Goal: Task Accomplishment & Management: Use online tool/utility

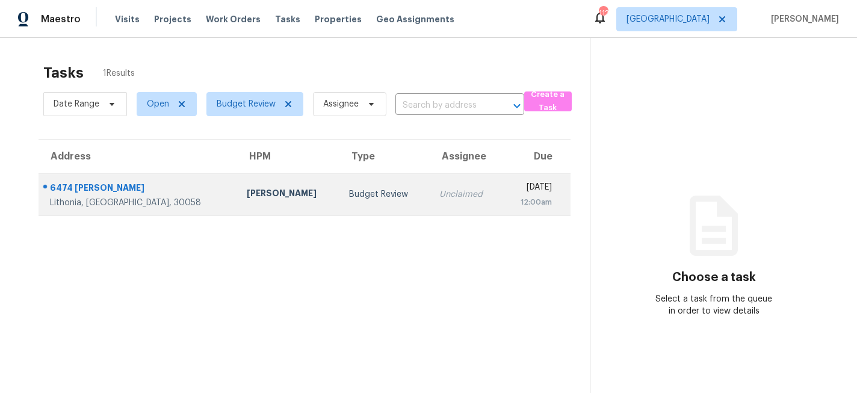
click at [247, 196] on div "Ryan Fogarty" at bounding box center [289, 194] width 84 height 15
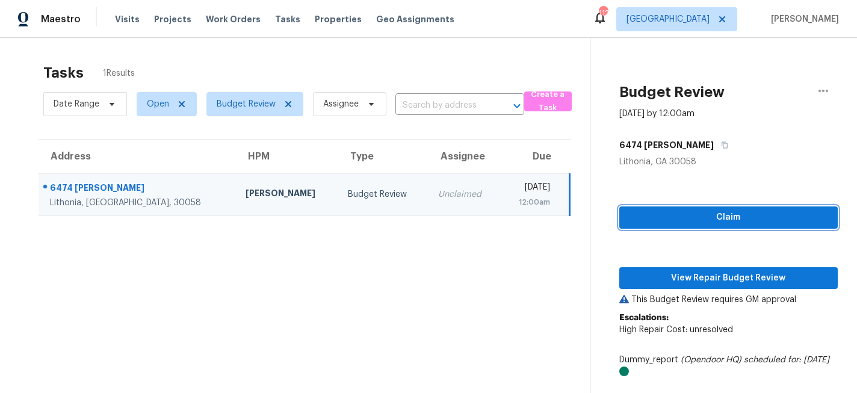
click at [703, 217] on span "Claim" at bounding box center [728, 217] width 199 height 15
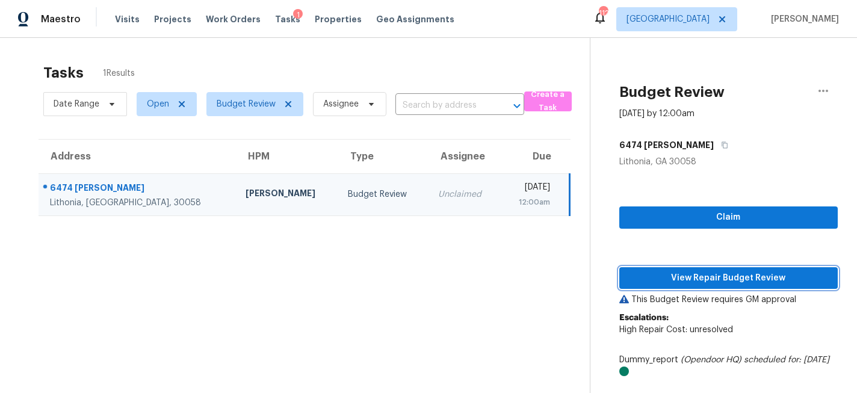
click at [702, 280] on span "View Repair Budget Review" at bounding box center [728, 278] width 199 height 15
